Goal: Information Seeking & Learning: Learn about a topic

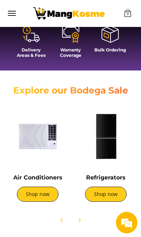
click at [44, 162] on img at bounding box center [37, 136] width 61 height 61
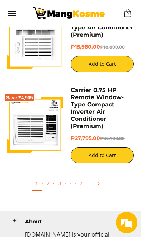
scroll to position [2187, 0]
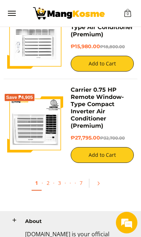
click at [45, 176] on link "2" at bounding box center [48, 183] width 10 height 14
